Goal: Ask a question

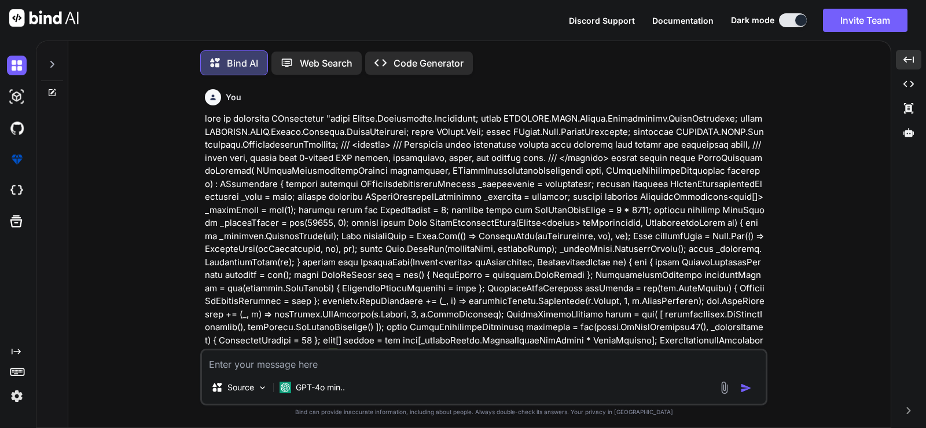
scroll to position [5859, 0]
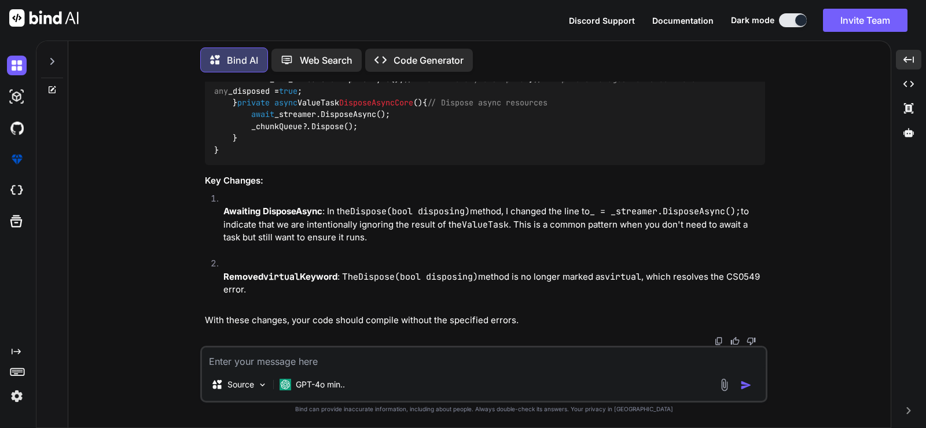
click at [52, 63] on div at bounding box center [52, 58] width 22 height 40
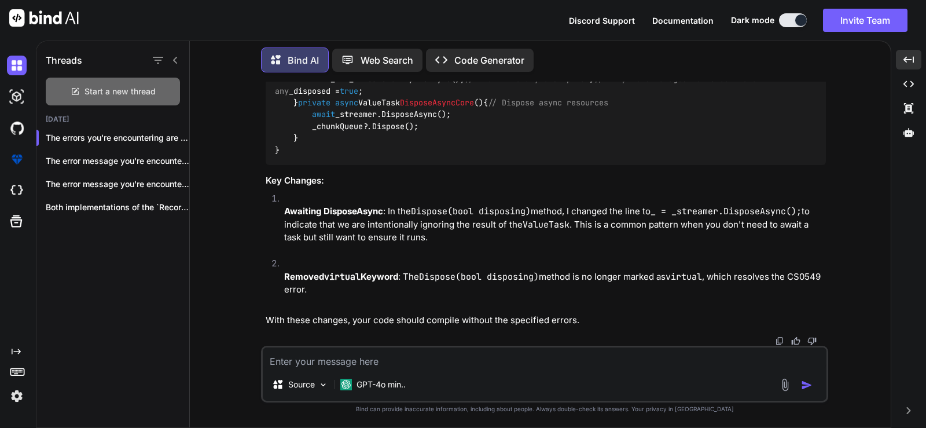
click at [79, 89] on icon at bounding box center [75, 91] width 9 height 9
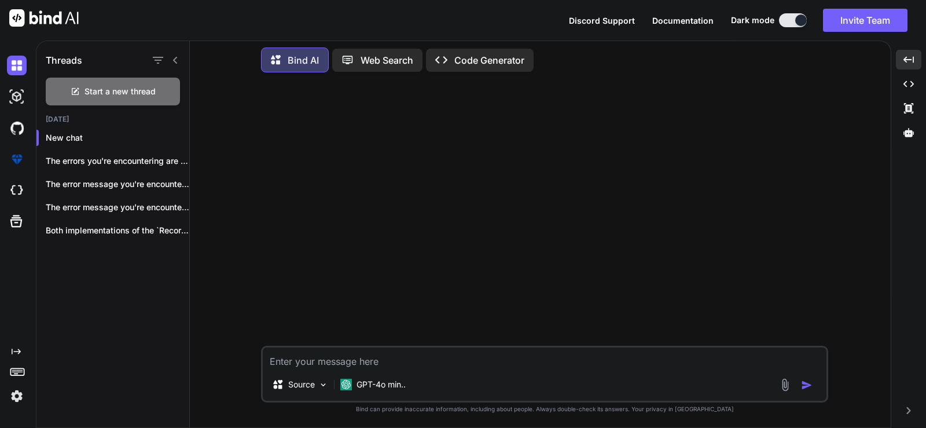
click at [370, 367] on textarea at bounding box center [545, 357] width 564 height 21
click at [325, 361] on textarea "help me mkae pythonNet code" at bounding box center [545, 357] width 564 height 21
paste textarea "using System.Drawing.Drawing2D; using System.Drawing.Imaging; using IGNACORP.GA…"
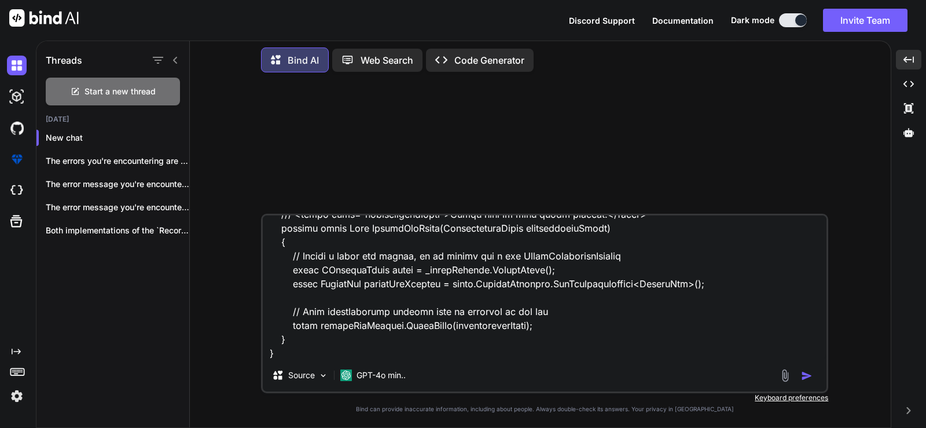
click at [269, 348] on textarea at bounding box center [545, 287] width 564 height 144
paste textarea "using System.Collections.Concurrent; using IGNACORP.GAMC.Domain.Abstractions.Au…"
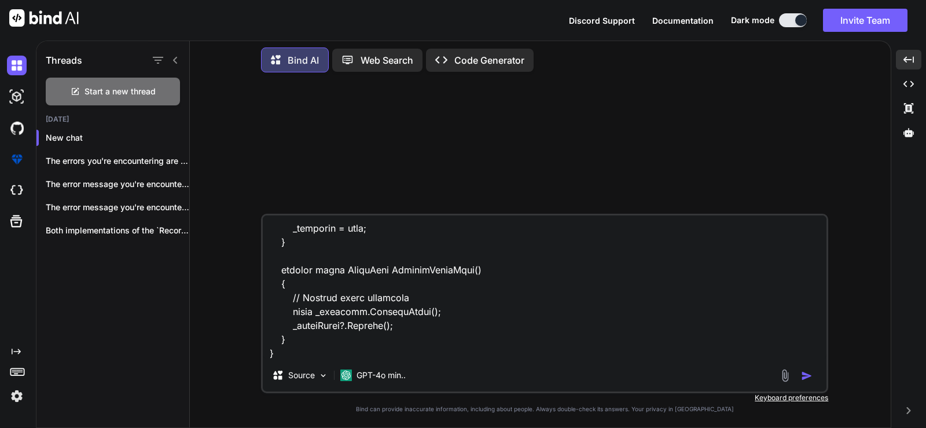
click at [271, 352] on textarea at bounding box center [545, 287] width 564 height 144
paste textarea "using IGNACORP.GAMC.Domain.DTO; using Microsoft.Extensions.Options; using Pytho…"
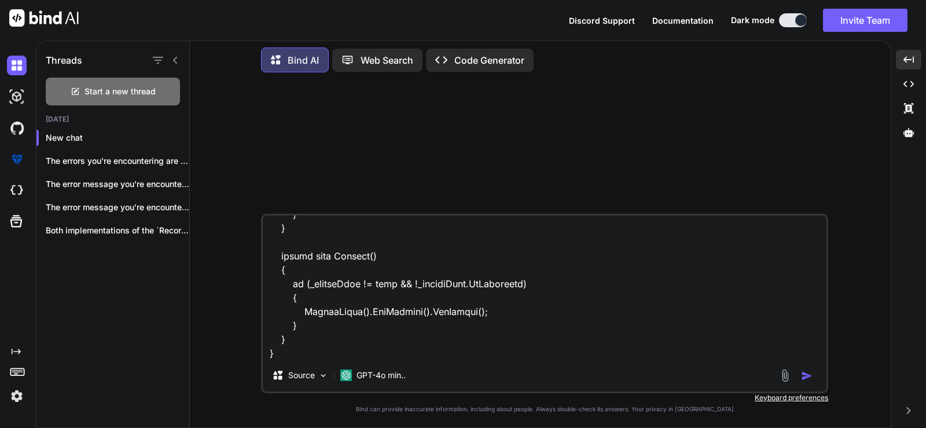
type textarea "help me make pythonNet code run as audio task "using System.Drawing.Drawing2D; …"
click at [810, 376] on img "button" at bounding box center [807, 376] width 12 height 12
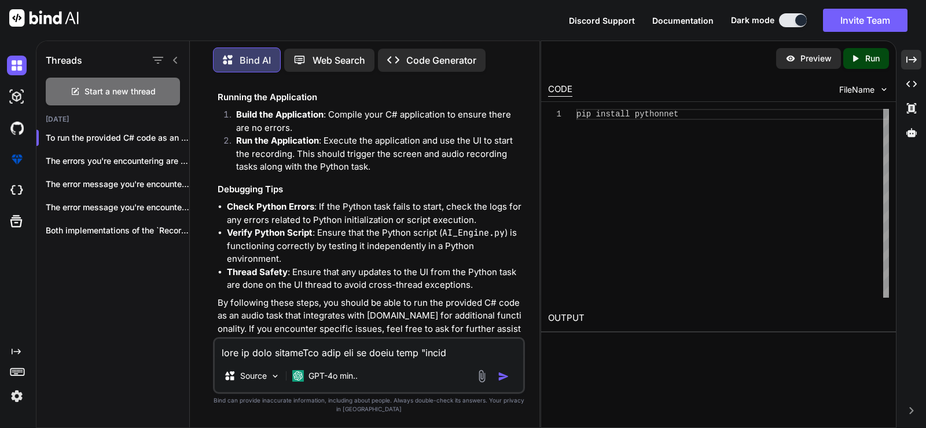
scroll to position [4075, 0]
click at [915, 60] on icon at bounding box center [911, 59] width 10 height 6
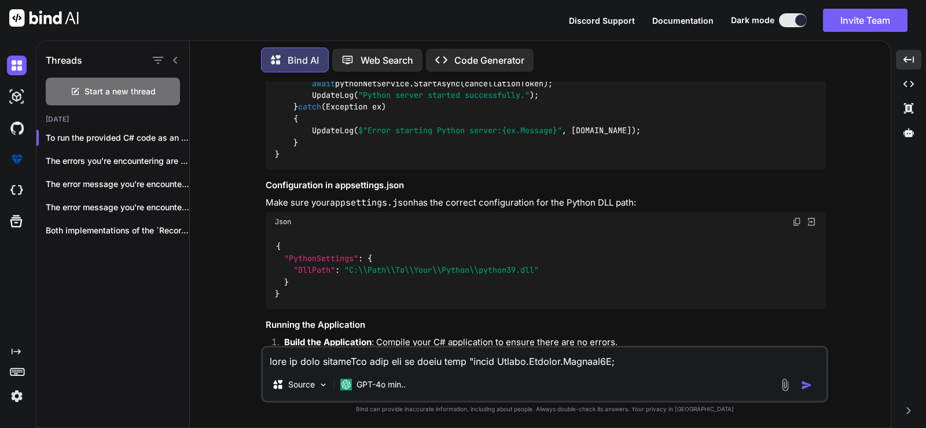
scroll to position [2455, 0]
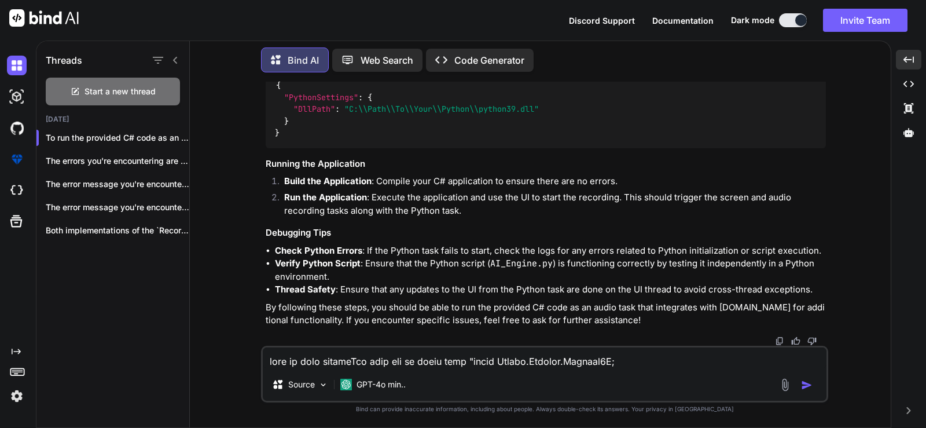
click at [401, 350] on textarea at bounding box center [545, 357] width 564 height 21
paste textarea "using IGNACORP.GAMC.Domain.DTO; using Microsoft.Extensions.Options; using Pytho…"
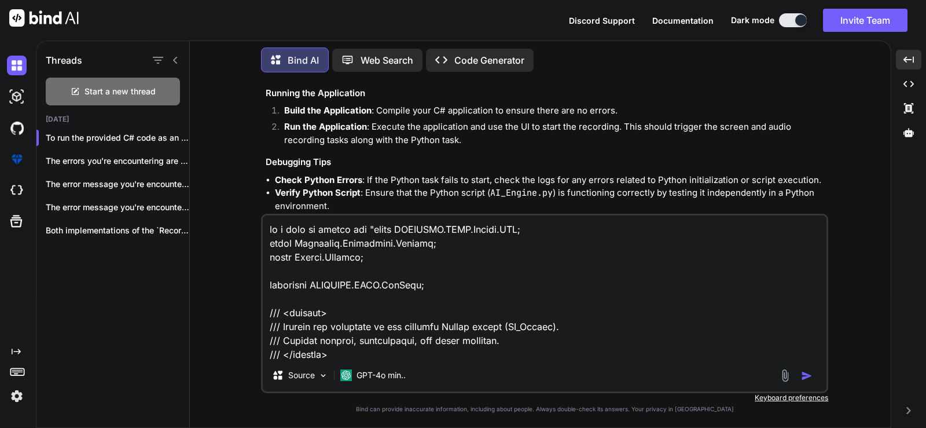
scroll to position [1571, 0]
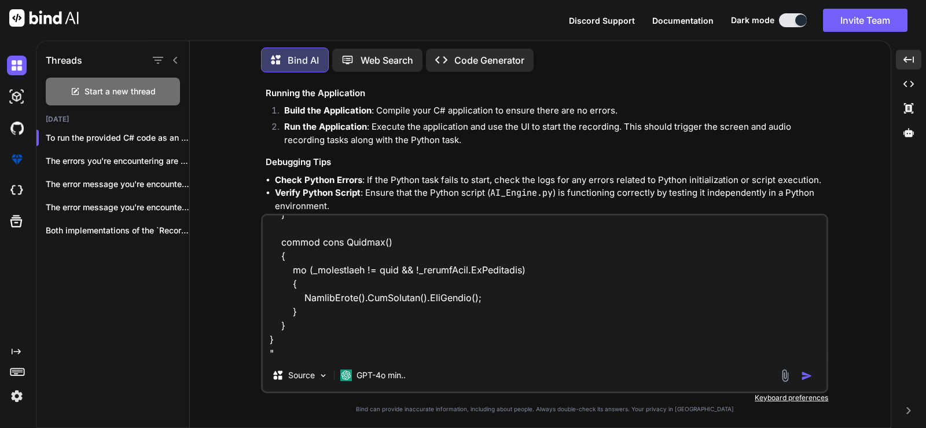
click at [380, 354] on textarea at bounding box center [545, 287] width 564 height 144
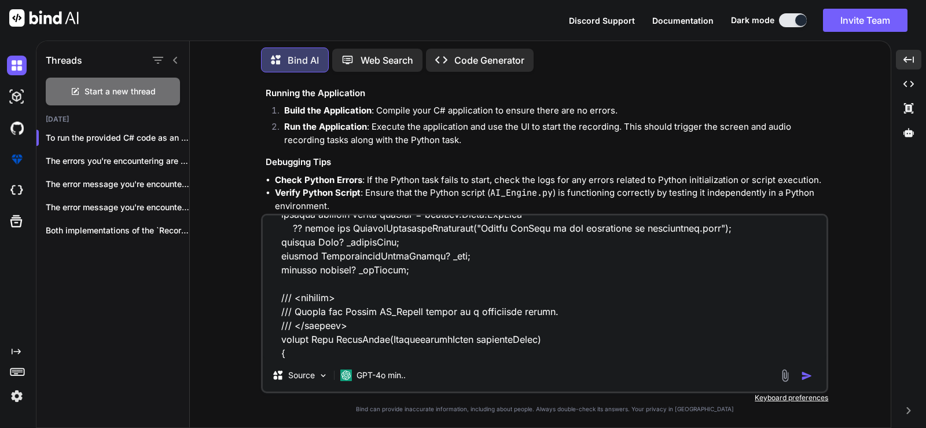
scroll to position [0, 0]
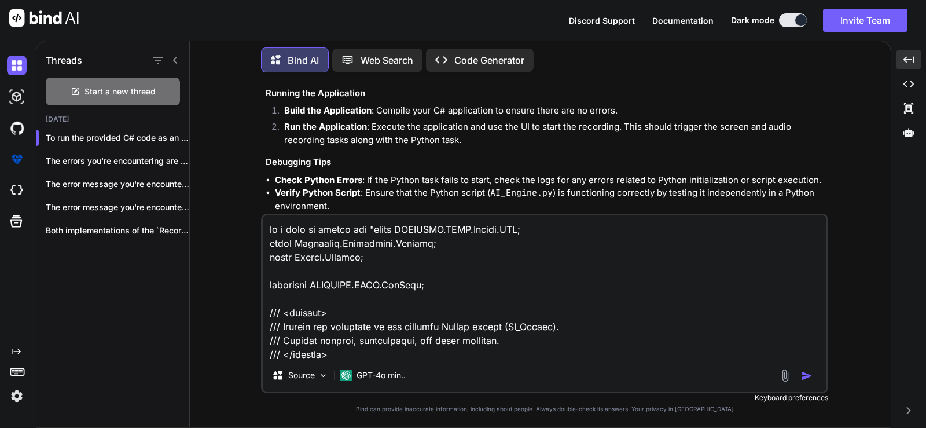
click at [368, 224] on textarea at bounding box center [545, 287] width 564 height 144
click at [546, 229] on textarea at bounding box center [545, 287] width 564 height 144
paste textarea "CancellationToken"
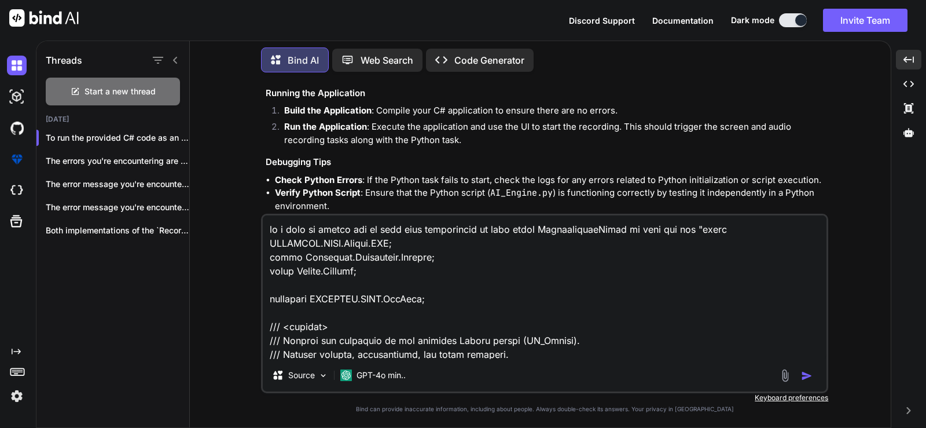
type textarea "no i want to modify the so that when cancelation is send using CancellationToke…"
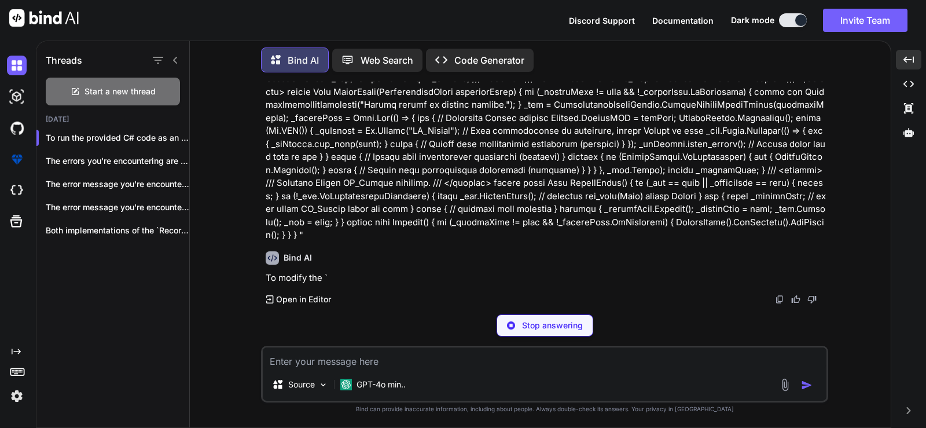
scroll to position [2808, 0]
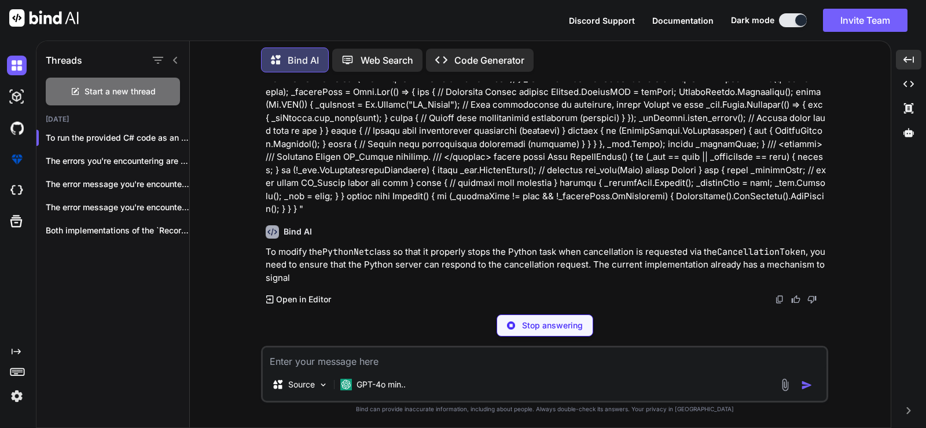
click at [175, 52] on div at bounding box center [165, 60] width 30 height 16
click at [177, 52] on div at bounding box center [165, 60] width 30 height 16
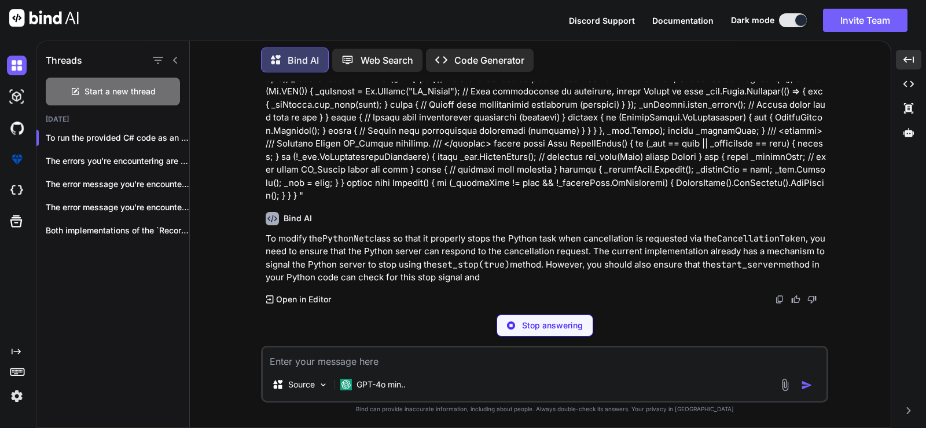
click at [177, 52] on div at bounding box center [165, 60] width 30 height 16
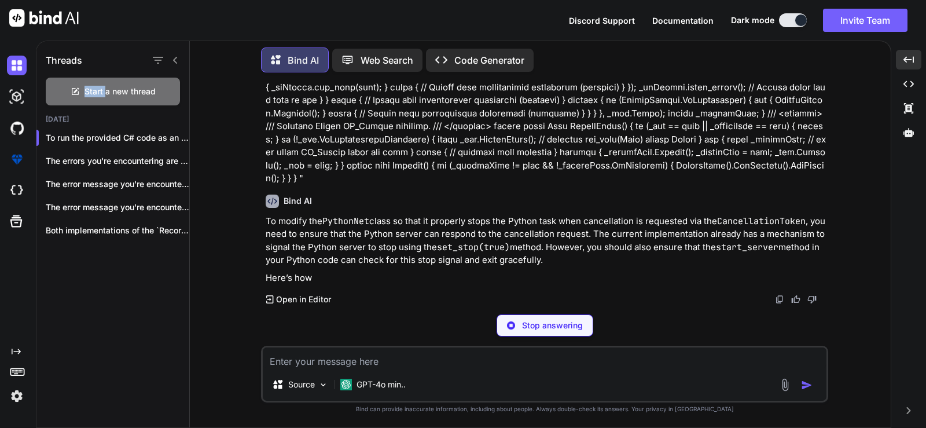
click at [177, 52] on div at bounding box center [165, 60] width 30 height 16
click at [249, 172] on div "You Bind AI To run the provided C# code as an audio task using [DOMAIN_NAME], y…" at bounding box center [545, 255] width 692 height 346
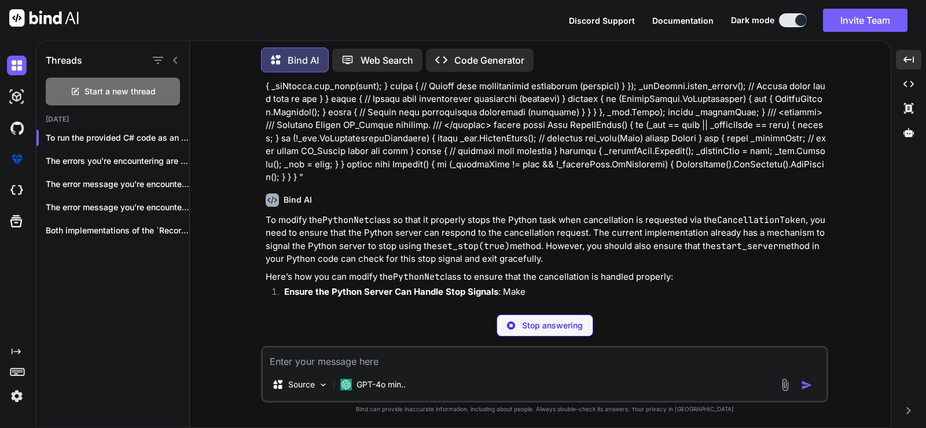
click at [172, 52] on div at bounding box center [165, 60] width 30 height 16
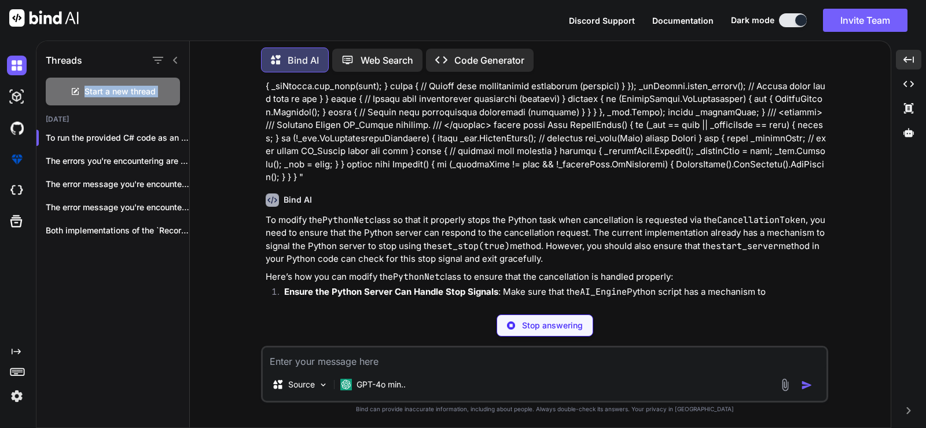
click at [172, 52] on div at bounding box center [165, 60] width 30 height 16
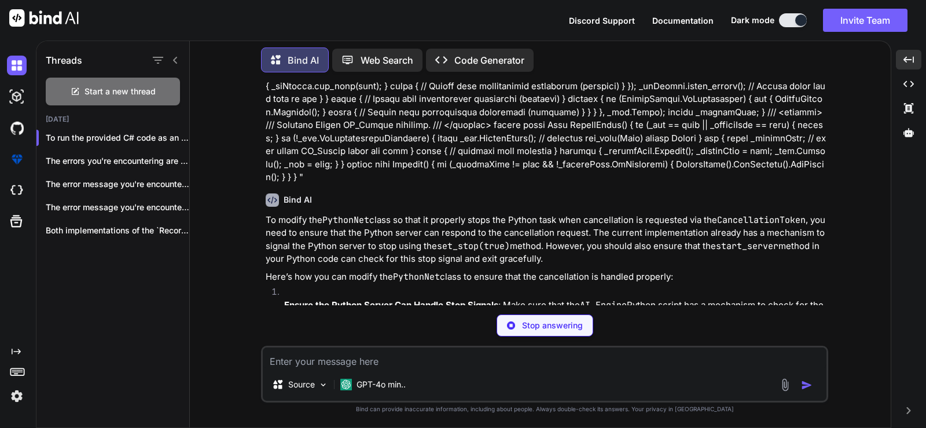
click at [6, 12] on div at bounding box center [39, 20] width 79 height 41
click at [39, 16] on img at bounding box center [43, 17] width 69 height 17
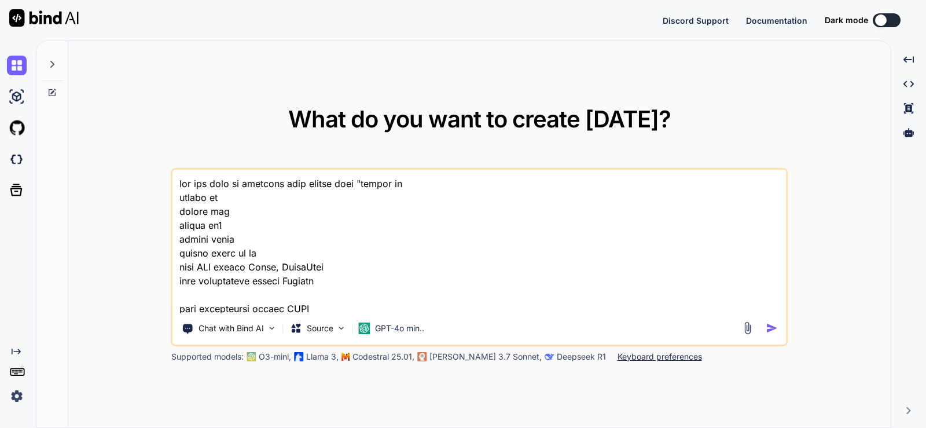
click at [43, 18] on img at bounding box center [43, 17] width 69 height 17
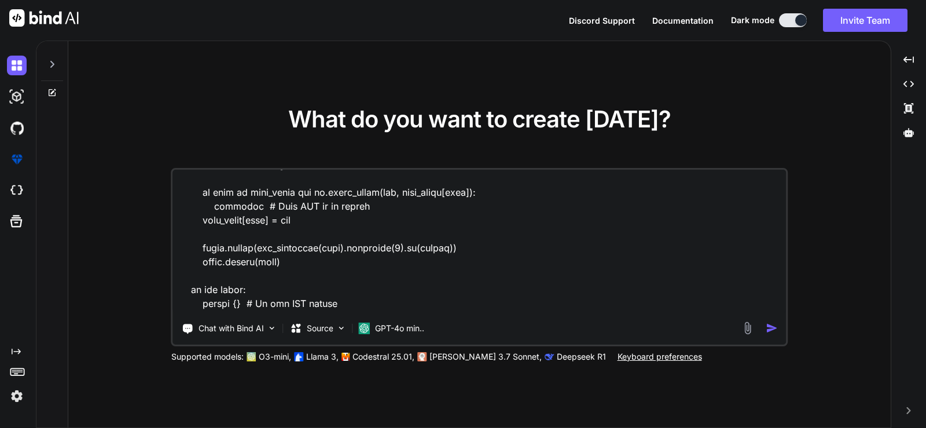
scroll to position [1996, 0]
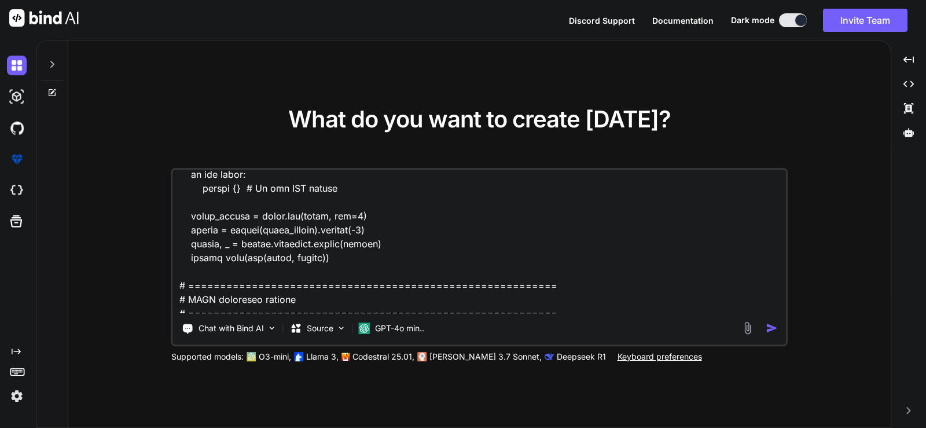
click at [50, 63] on icon at bounding box center [51, 64] width 9 height 9
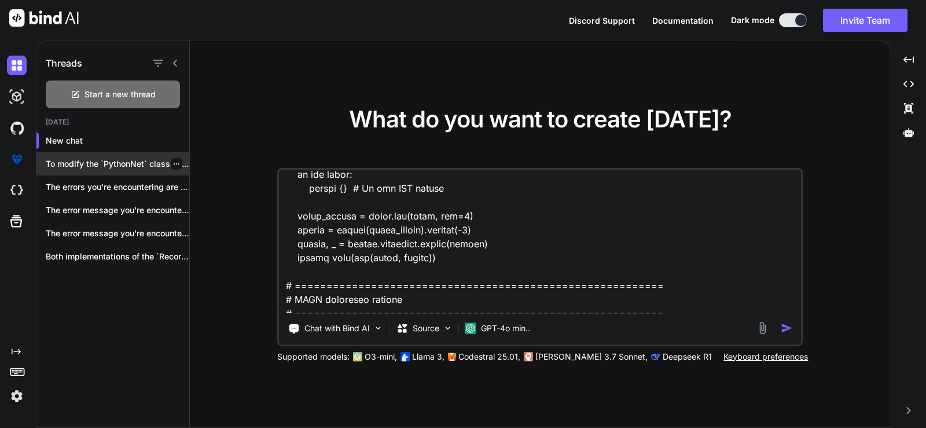
click at [103, 159] on p "To modify the `PythonNet` class so that..." at bounding box center [118, 164] width 144 height 12
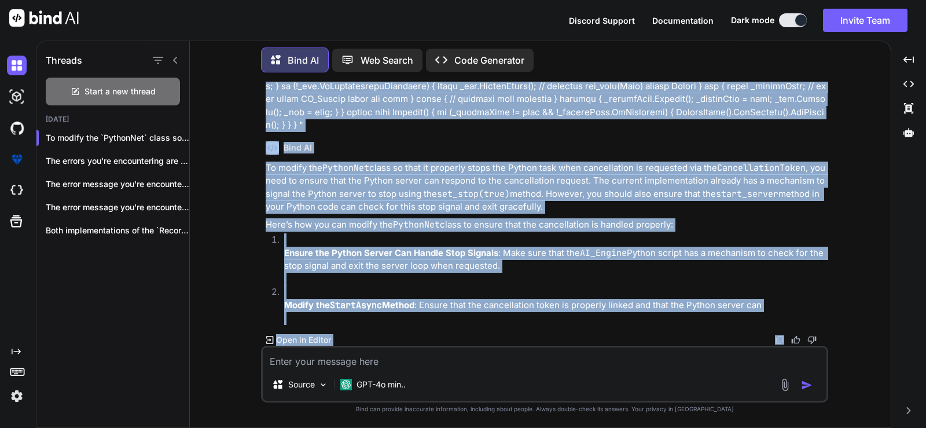
scroll to position [2917, 0]
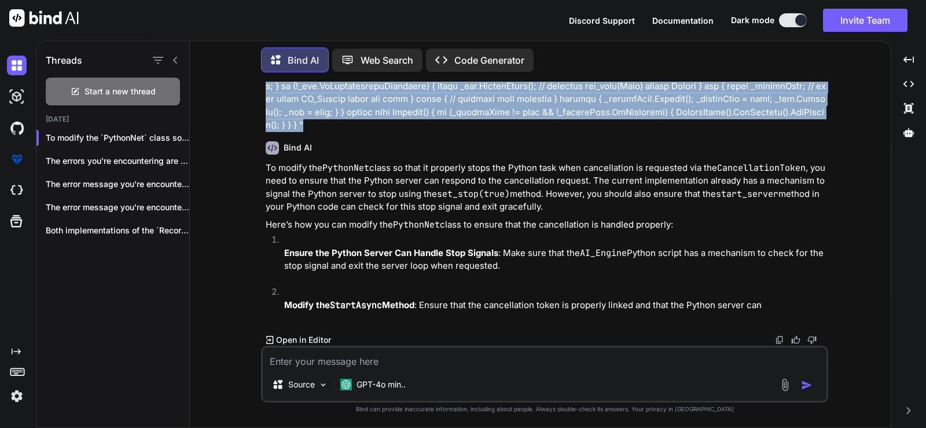
drag, startPoint x: 263, startPoint y: 225, endPoint x: 729, endPoint y: 126, distance: 476.3
click at [729, 126] on div "You Bind AI To run the provided C# code as an audio task using [DOMAIN_NAME], y…" at bounding box center [545, 214] width 565 height 264
copy p "no i want to modify the so that when cancelation is send using CancellationToke…"
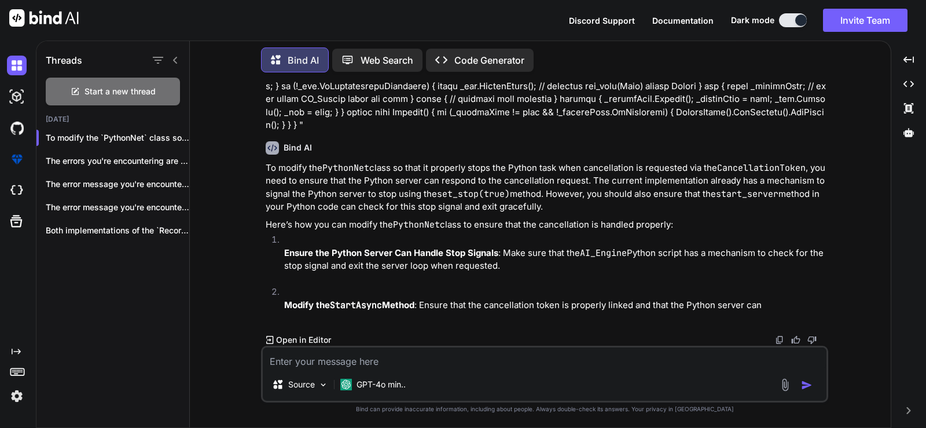
click at [345, 355] on textarea at bounding box center [545, 357] width 564 height 21
paste textarea "no i want to modify the so that when cancelation is send using CancellationToke…"
type textarea "x"
type textarea "no i want to modify the so that when cancelation is send using CancellationToke…"
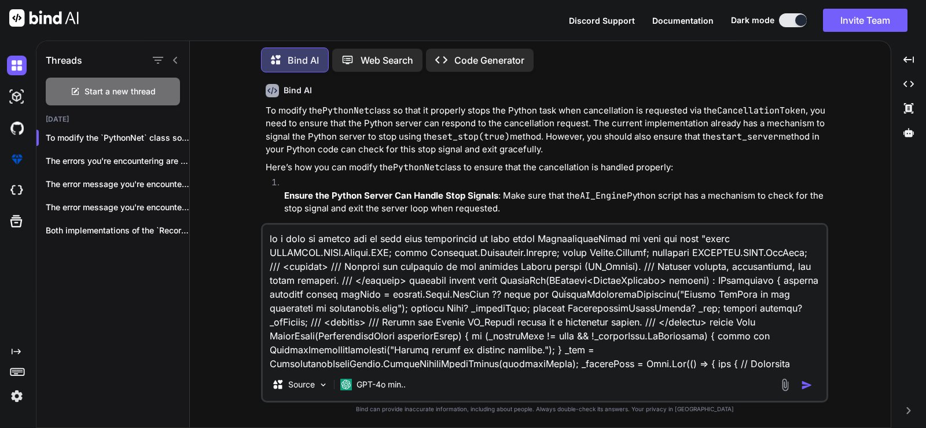
scroll to position [140, 0]
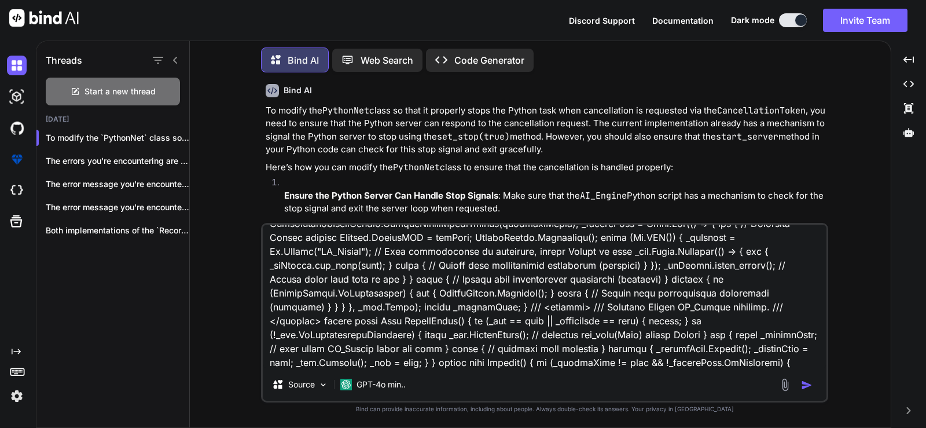
type textarea "x"
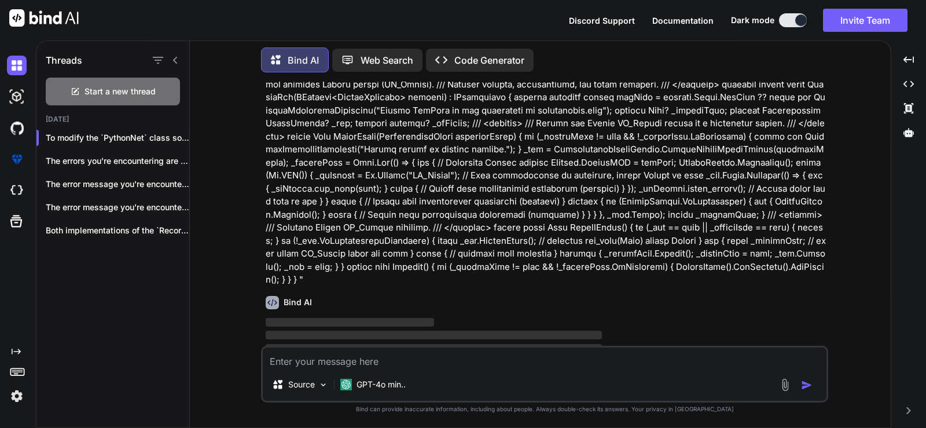
scroll to position [3248, 0]
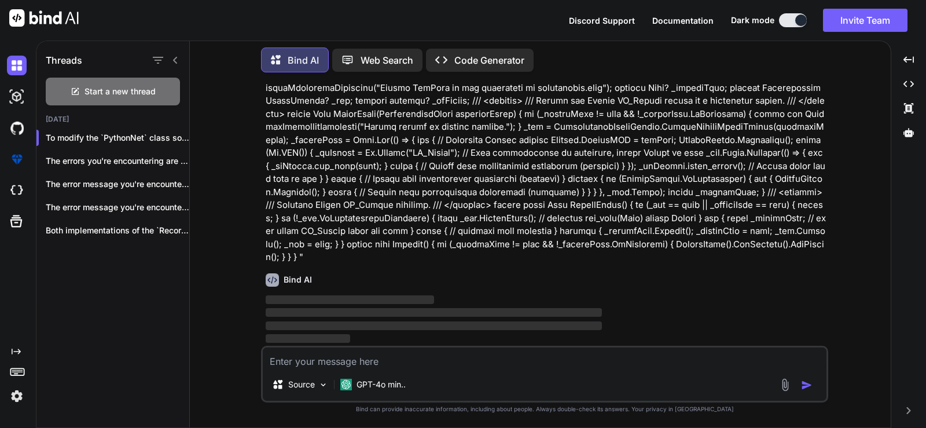
click at [173, 59] on icon at bounding box center [175, 60] width 9 height 9
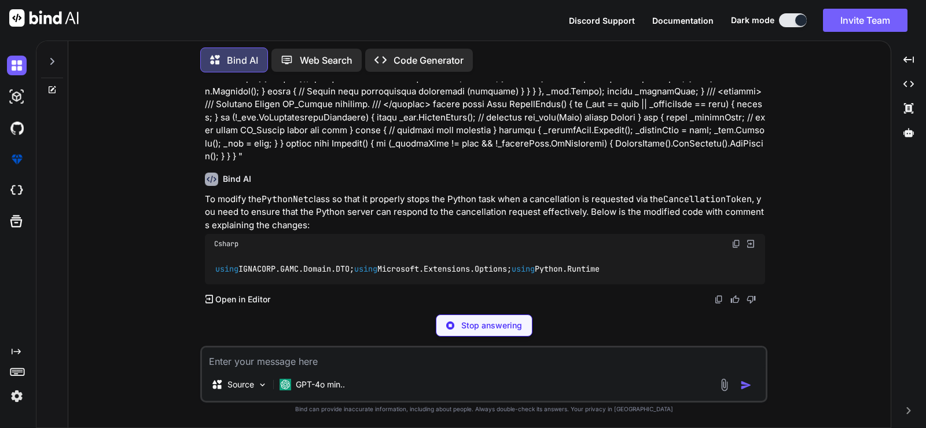
scroll to position [3373, 0]
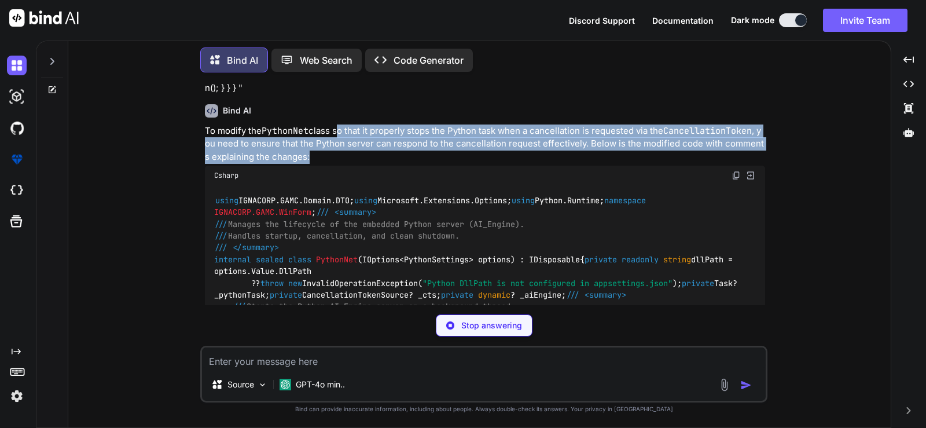
drag, startPoint x: 336, startPoint y: 174, endPoint x: 326, endPoint y: 207, distance: 35.0
click at [326, 164] on p "To modify the PythonNet class so that it properly stops the Python task when a …" at bounding box center [485, 143] width 560 height 39
click at [593, 164] on p "To modify the PythonNet class so that it properly stops the Python task when a …" at bounding box center [485, 143] width 560 height 39
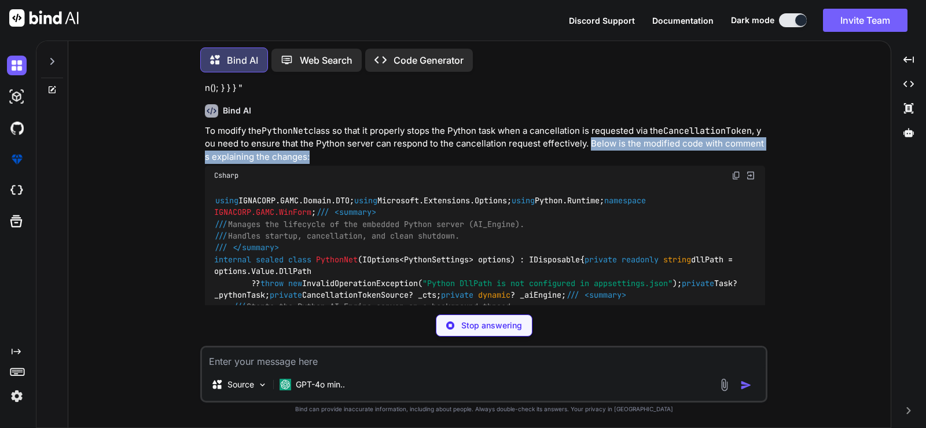
drag, startPoint x: 593, startPoint y: 186, endPoint x: 647, endPoint y: 200, distance: 56.2
click at [647, 164] on p "To modify the PythonNet class so that it properly stops the Python task when a …" at bounding box center [485, 143] width 560 height 39
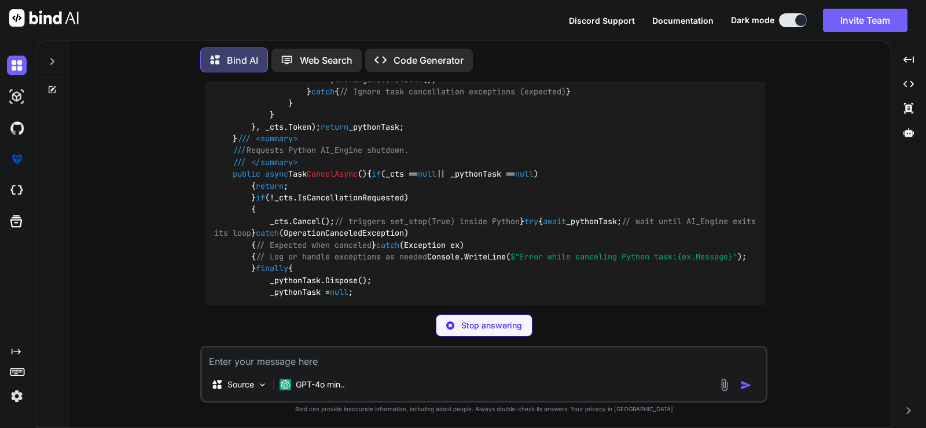
scroll to position [3913, 0]
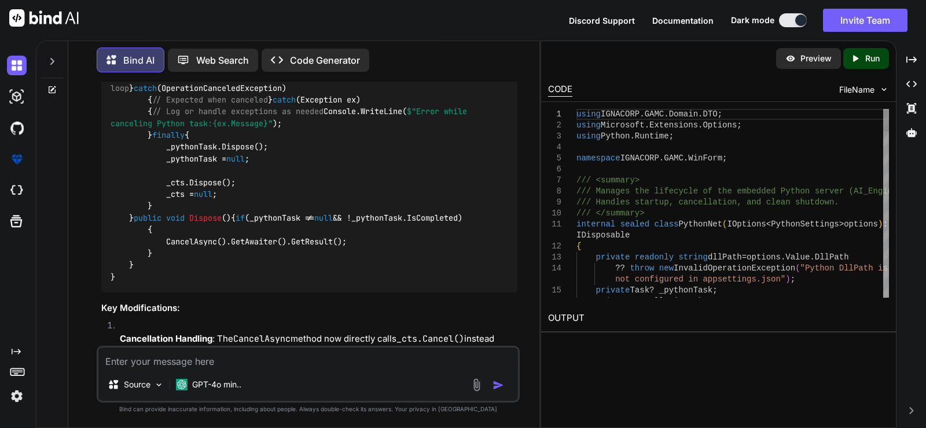
type textarea "x"
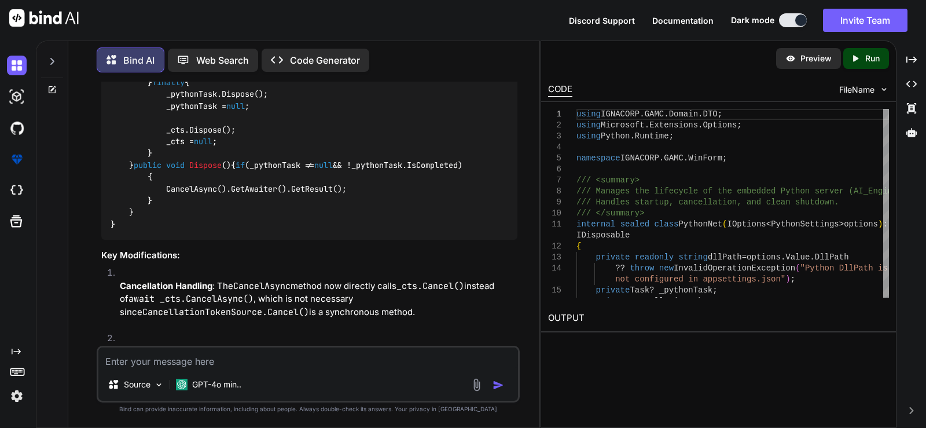
scroll to position [4989, 0]
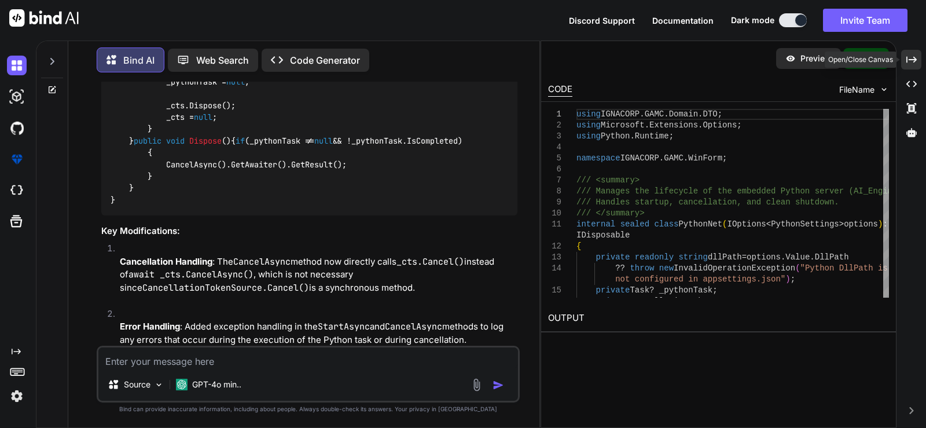
click at [913, 58] on icon "Created with Pixso." at bounding box center [911, 59] width 10 height 10
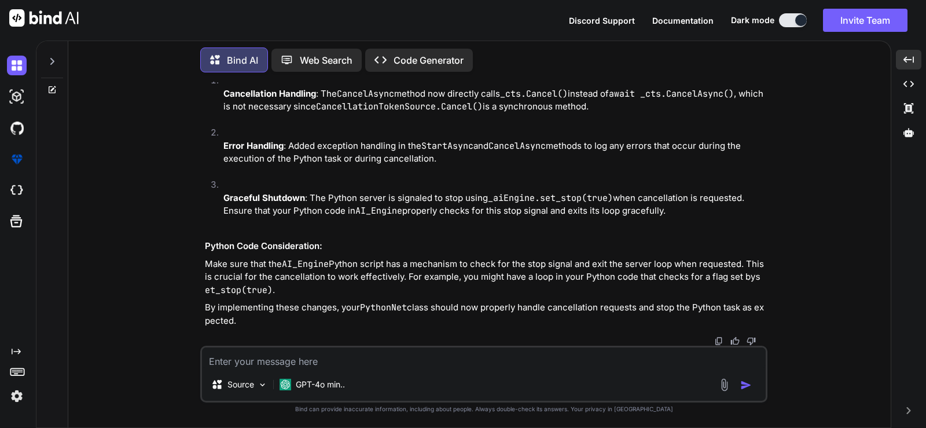
scroll to position [5044, 0]
